Goal: Navigation & Orientation: Find specific page/section

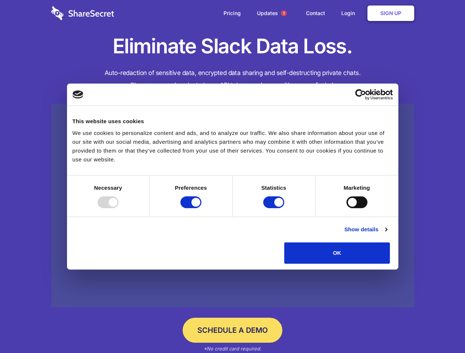
click at [118, 208] on div at bounding box center [107, 202] width 21 height 12
click at [201, 208] on input "Preferences" at bounding box center [190, 202] width 21 height 12
checkbox input "false"
click at [274, 208] on input "Statistics" at bounding box center [273, 202] width 21 height 12
checkbox input "false"
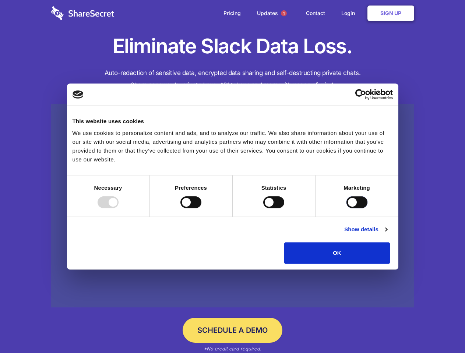
click at [346, 208] on input "Marketing" at bounding box center [356, 202] width 21 height 12
checkbox input "true"
click at [387, 234] on link "Show details" at bounding box center [365, 229] width 43 height 9
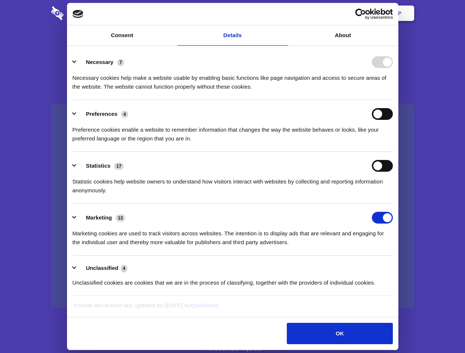
click at [393, 100] on li "Necessary 7 Necessary cookies help make a website usable by enabling basic func…" at bounding box center [232, 74] width 320 height 52
click at [283, 13] on span "1" at bounding box center [284, 13] width 6 height 6
